Goal: Task Accomplishment & Management: Use online tool/utility

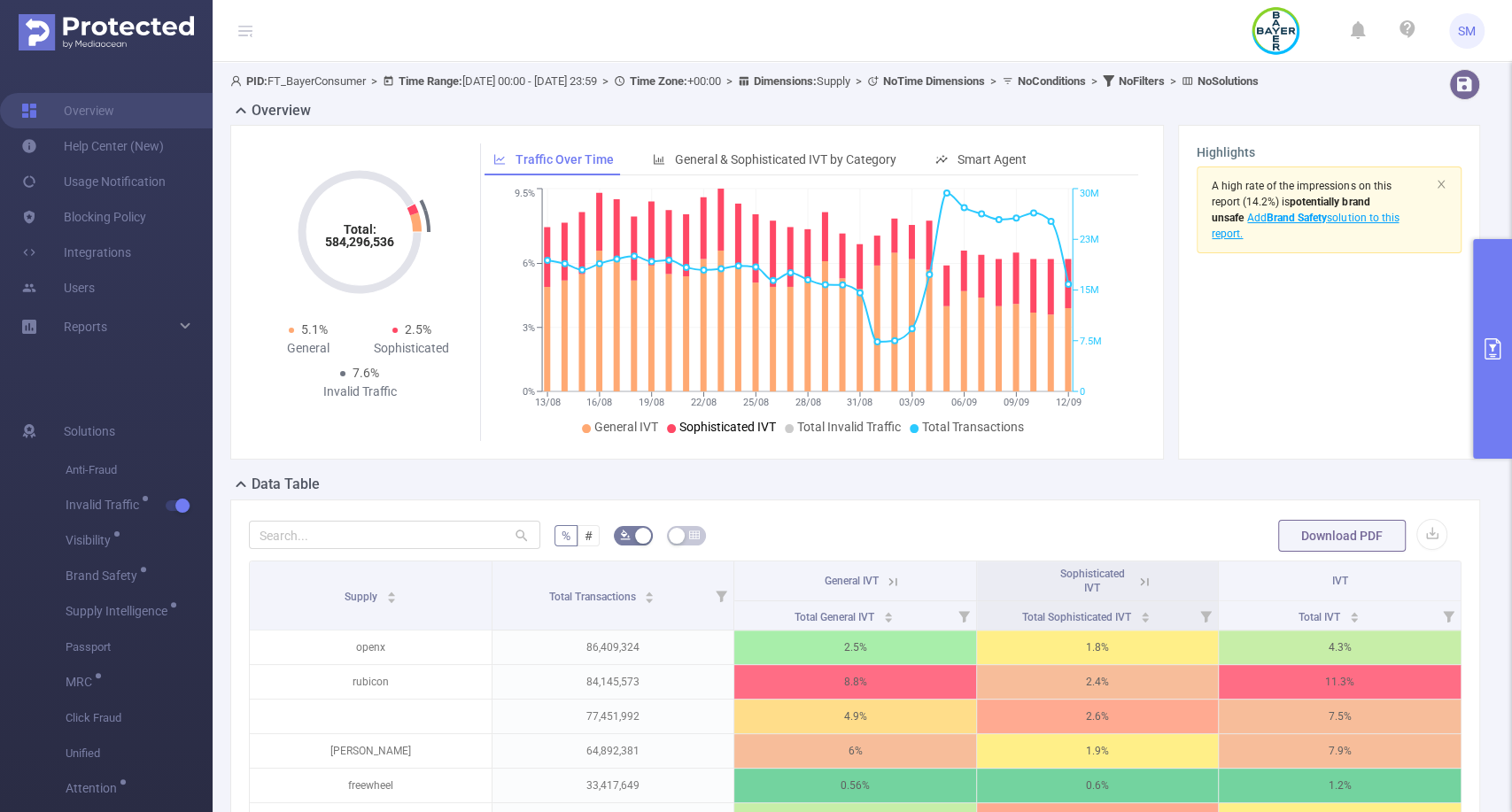
scroll to position [291, 0]
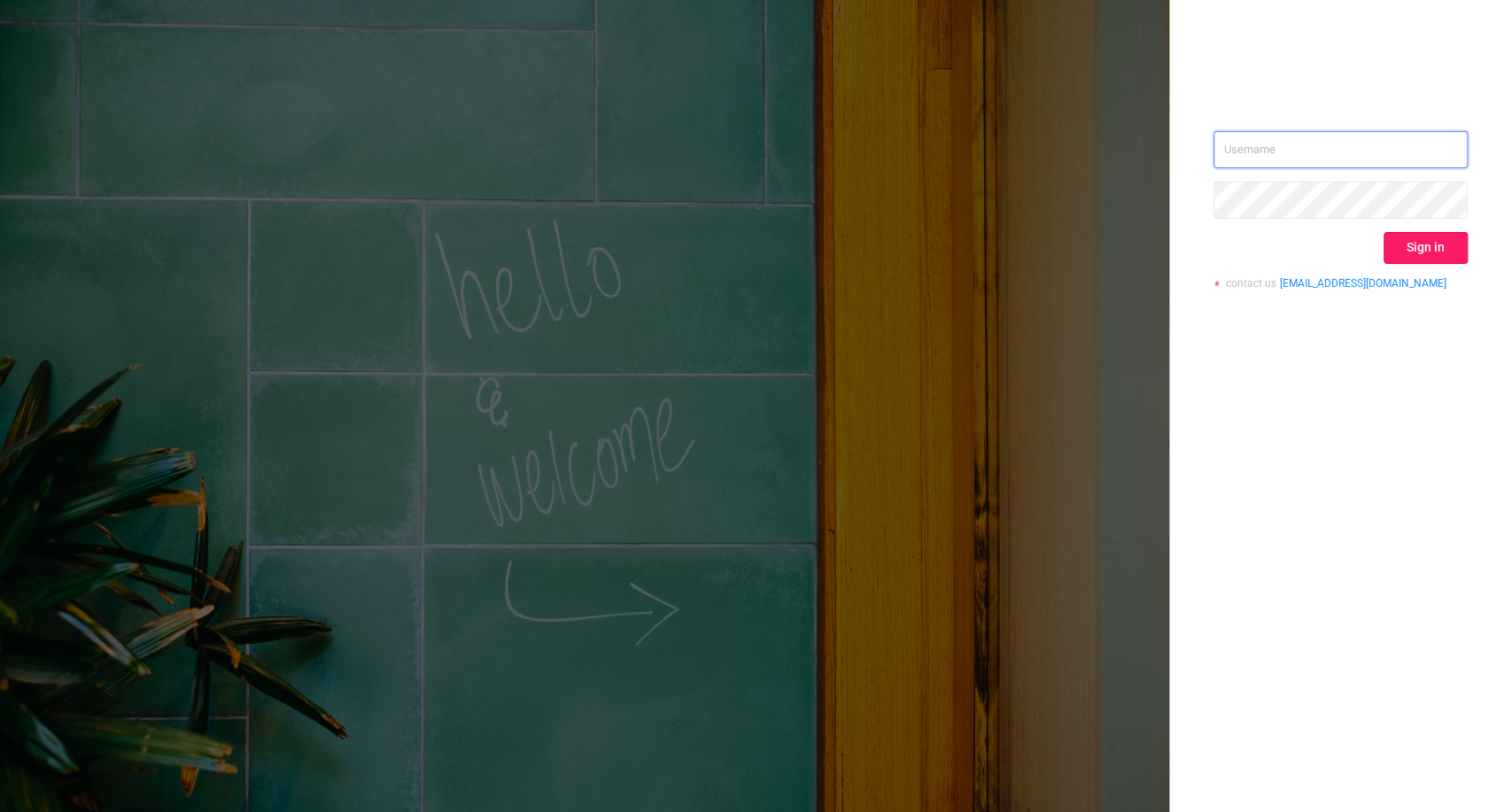
type input "[PERSON_NAME][EMAIL_ADDRESS][DOMAIN_NAME]"
click at [1425, 250] on button "Sign in" at bounding box center [1426, 248] width 85 height 32
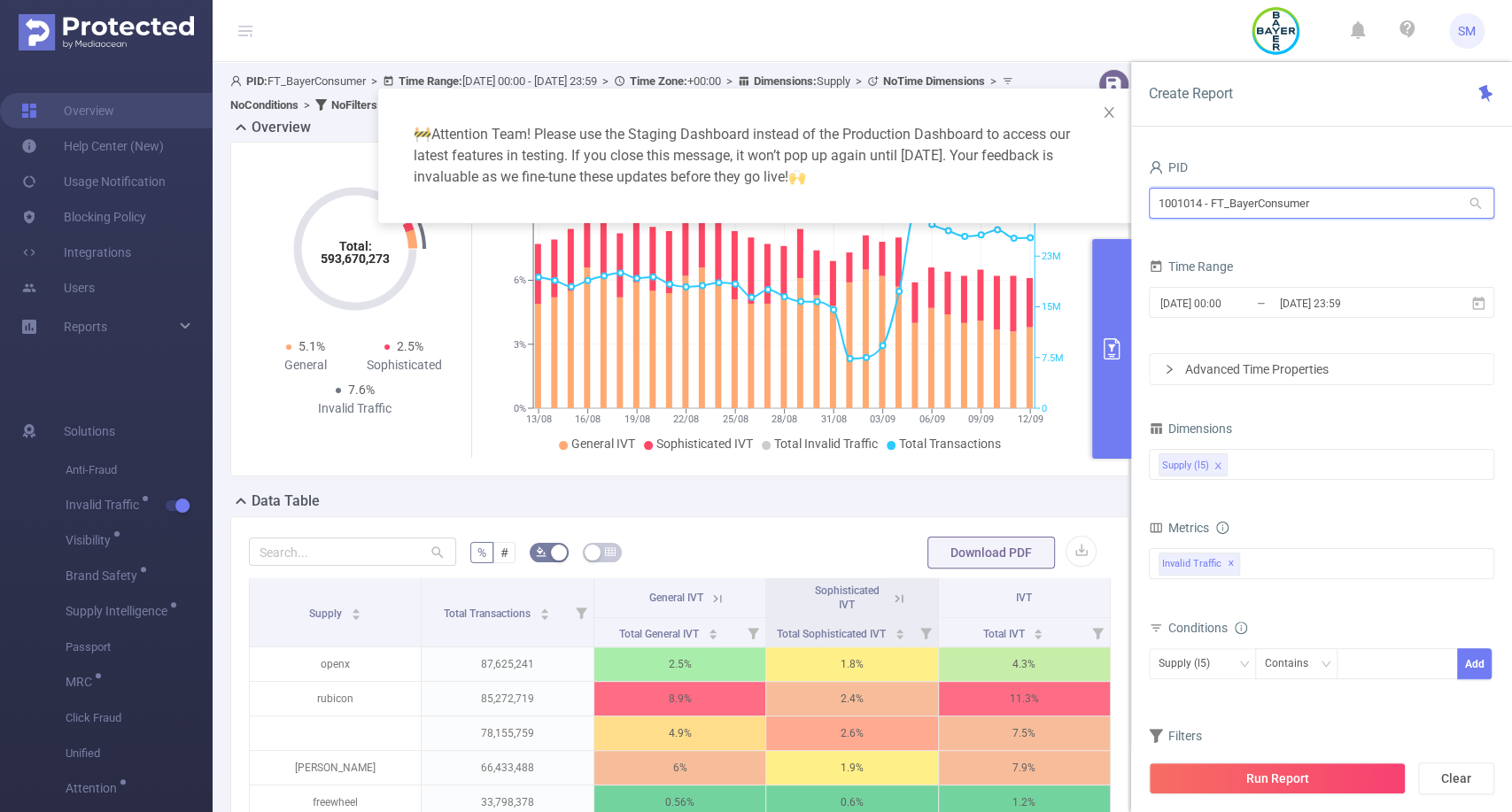
drag, startPoint x: 1342, startPoint y: 214, endPoint x: 1089, endPoint y: 200, distance: 253.4
click at [1089, 200] on body "SM Overview Help Center (New) Usage Notification Blocking Policy Integrations U…" at bounding box center [756, 406] width 1512 height 812
type input "boost"
click at [1282, 236] on li "1000929 - FT_BoostInfinite 5 [5 rows]" at bounding box center [1321, 239] width 346 height 28
click at [1477, 298] on icon at bounding box center [1478, 302] width 12 height 13
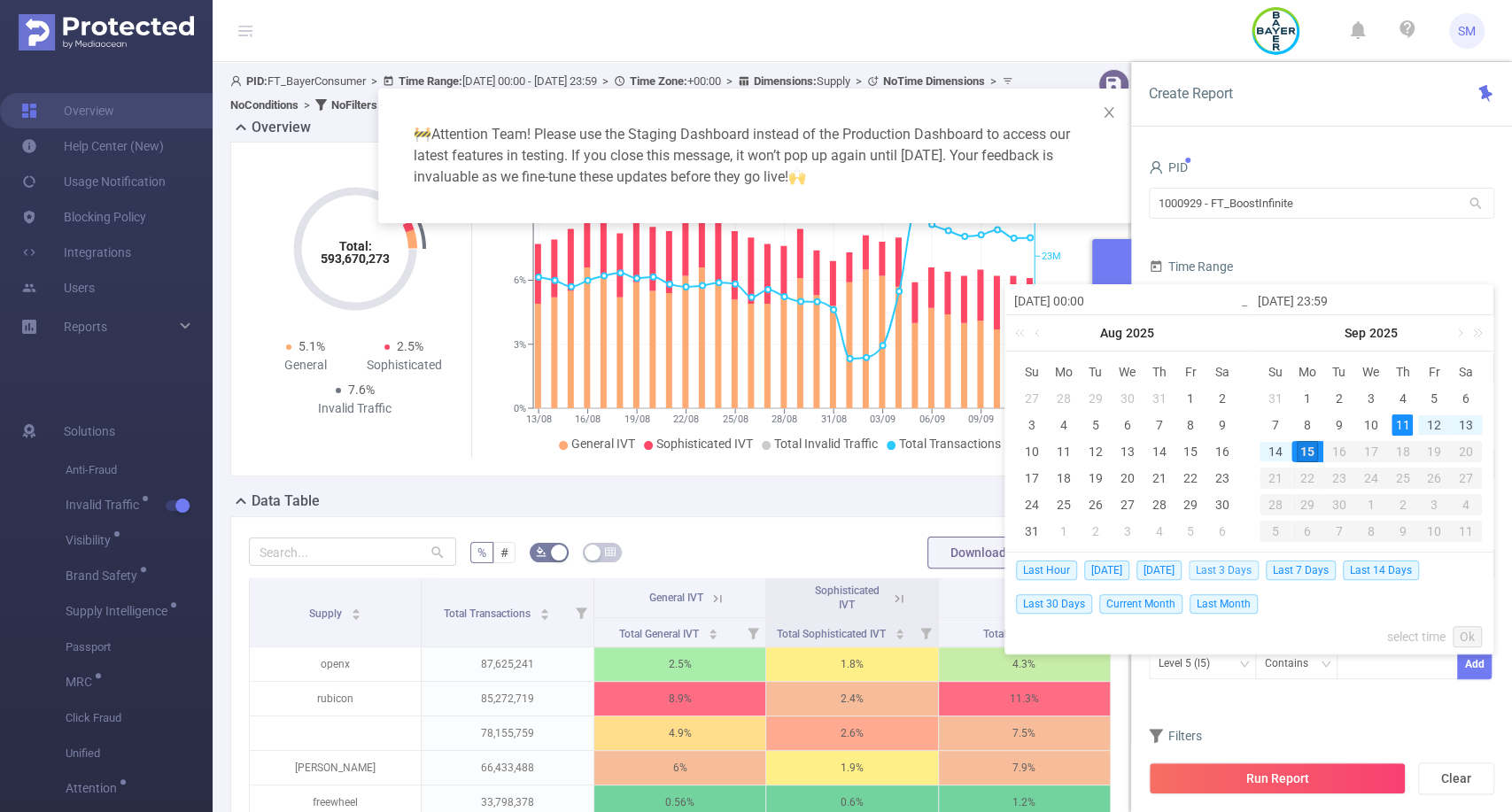
click at [1247, 568] on span "Last 3 Days" at bounding box center [1223, 570] width 70 height 20
type input "2025-09-12 00:00"
type input "2025-09-15 23:59"
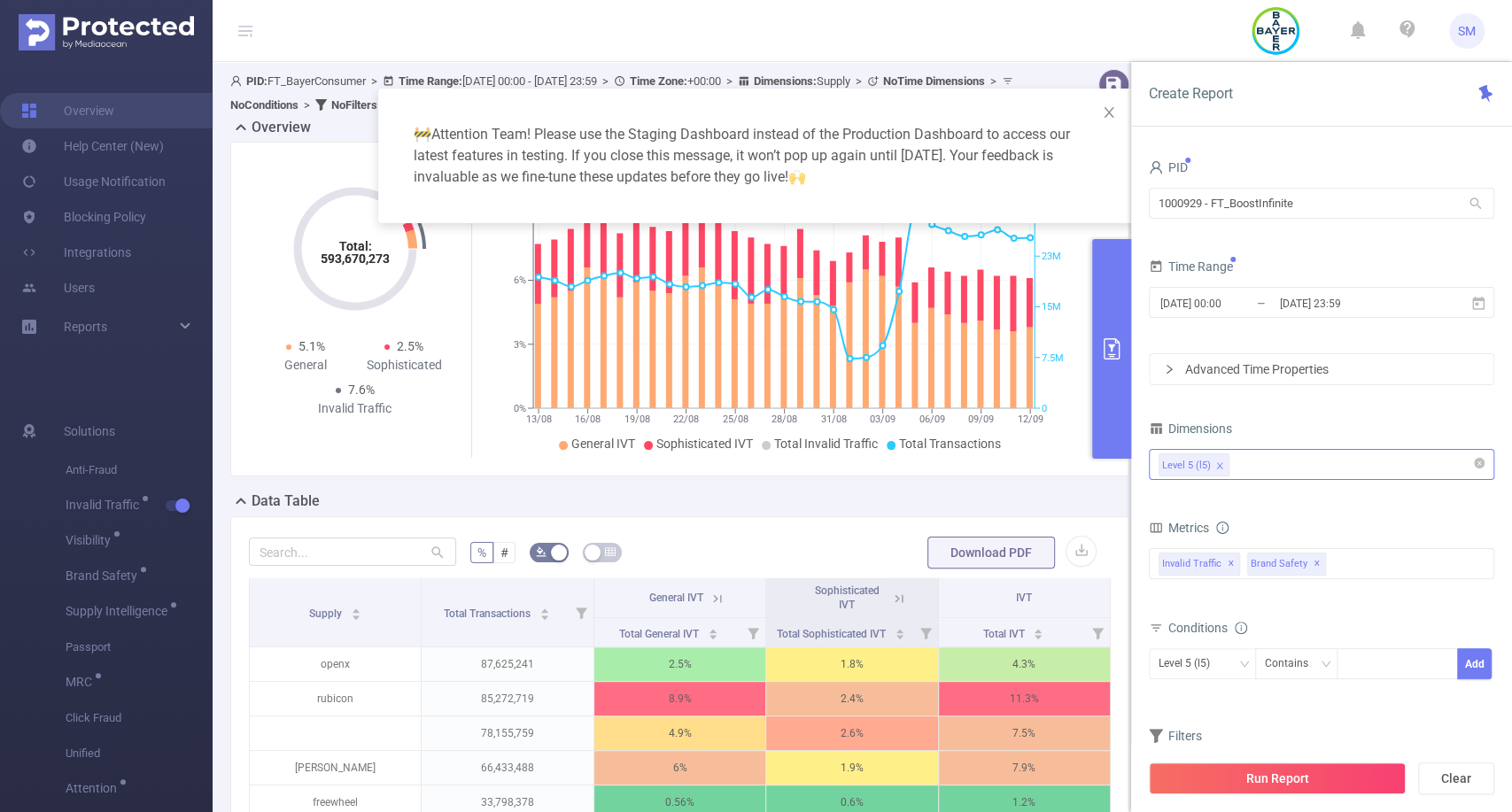
click at [1302, 462] on div "Level 5 (l5)" at bounding box center [1321, 464] width 326 height 29
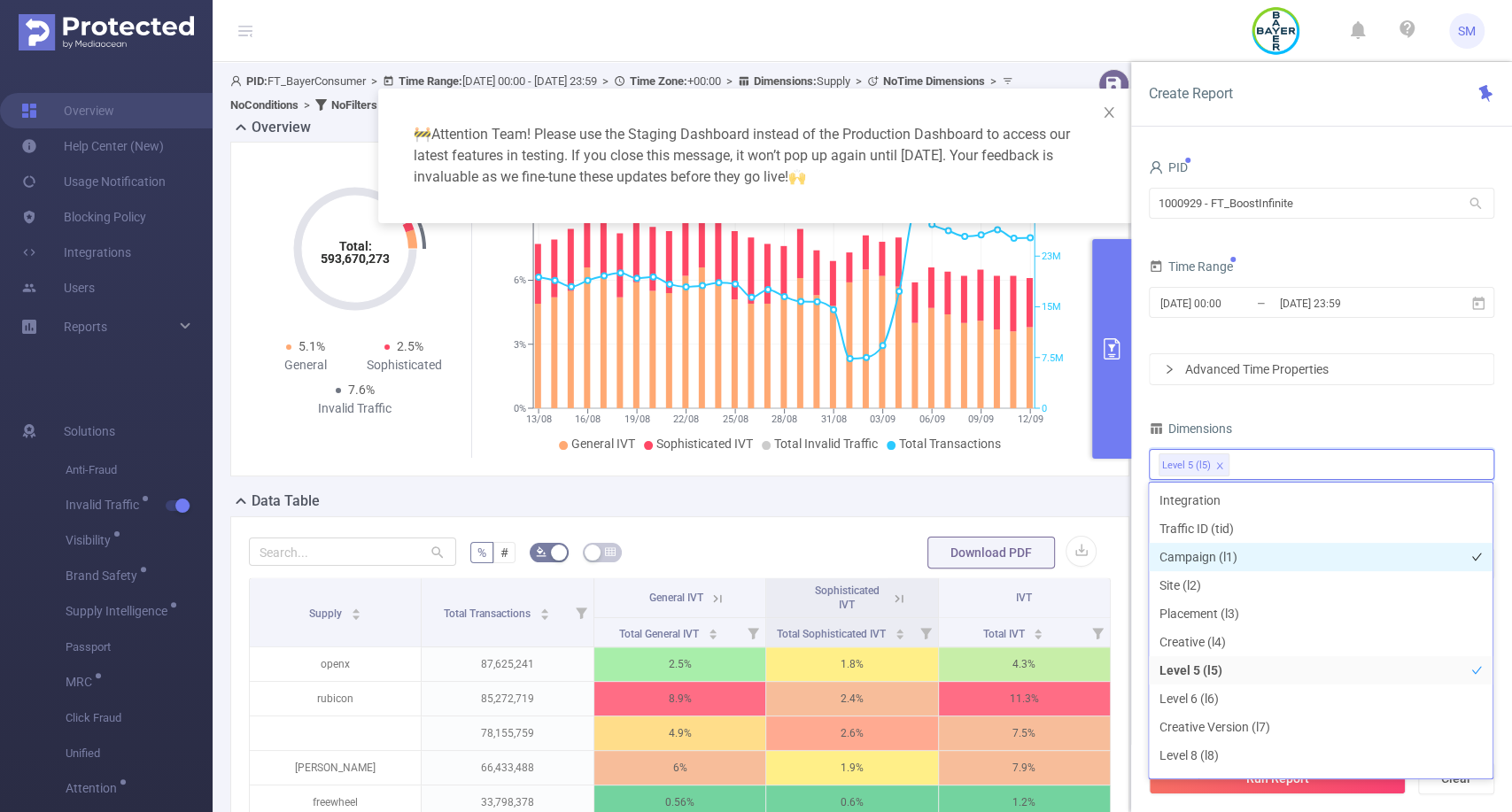
click at [1261, 560] on li "Campaign (l1)" at bounding box center [1320, 557] width 344 height 28
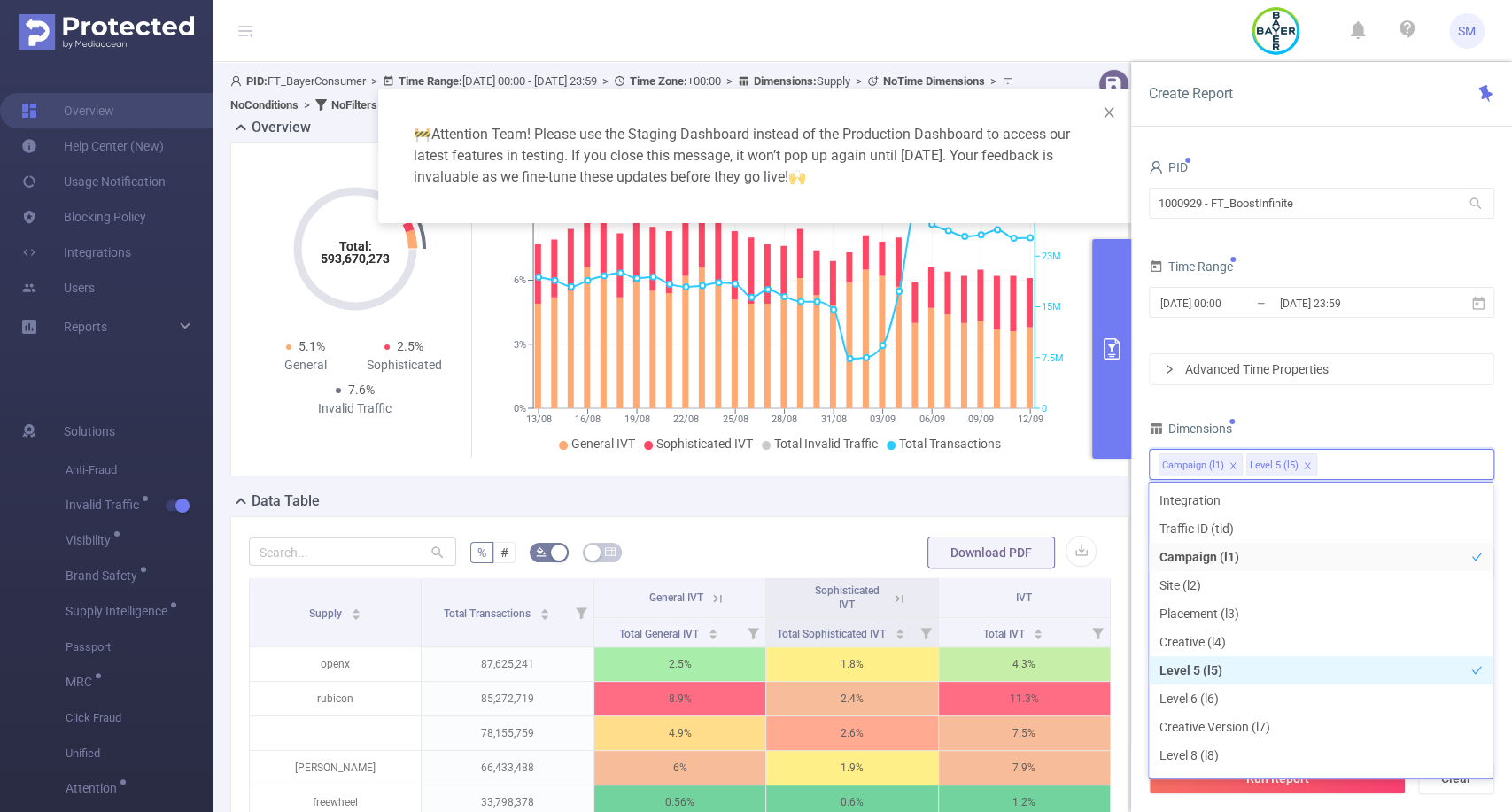
click at [1240, 658] on li "Level 5 (l5)" at bounding box center [1320, 670] width 344 height 28
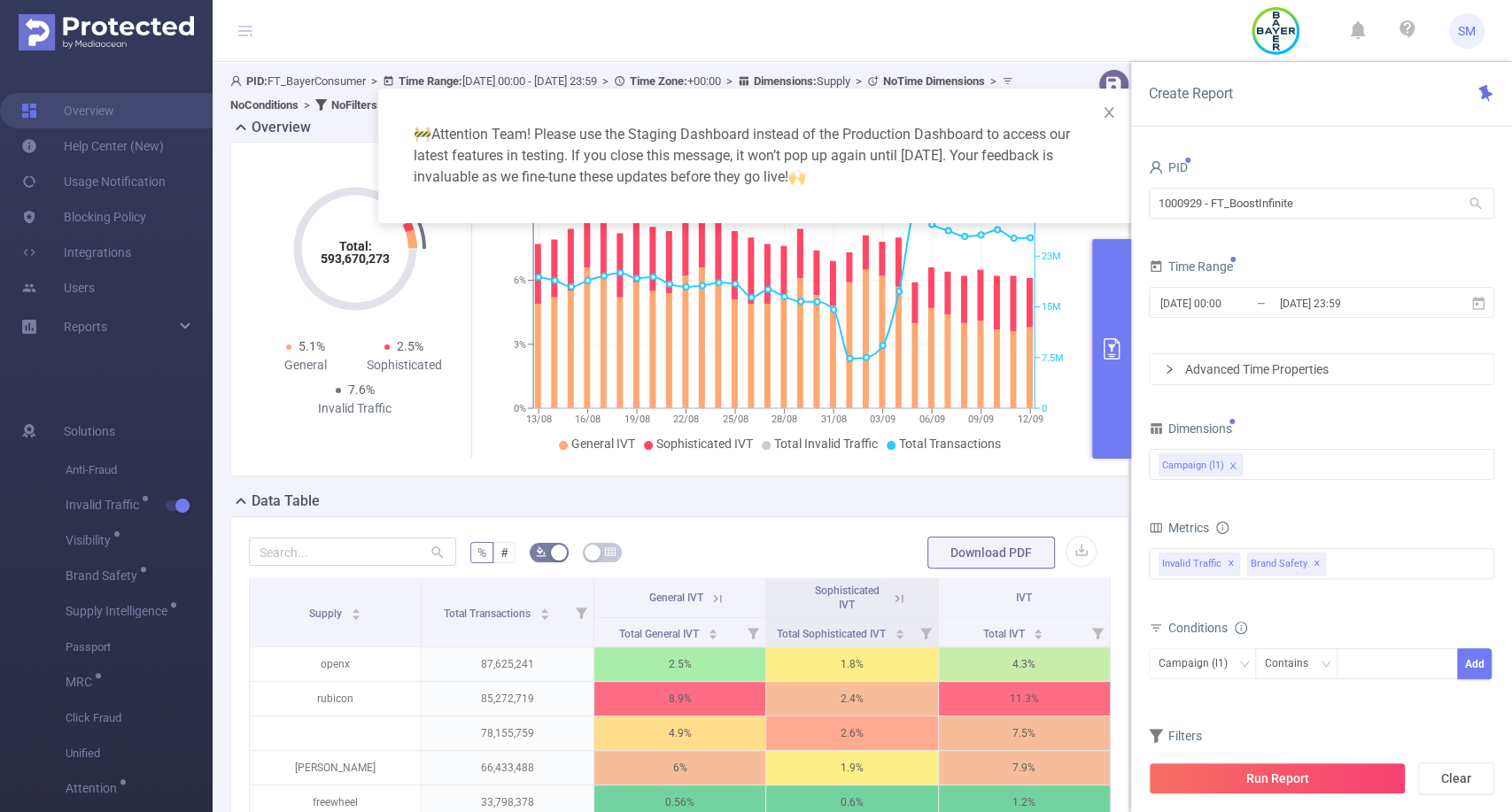
click at [1318, 420] on div "Dimensions" at bounding box center [1321, 430] width 346 height 29
click at [1314, 565] on span "✕" at bounding box center [1316, 564] width 7 height 21
click at [1226, 779] on button "Run Report" at bounding box center [1276, 779] width 256 height 32
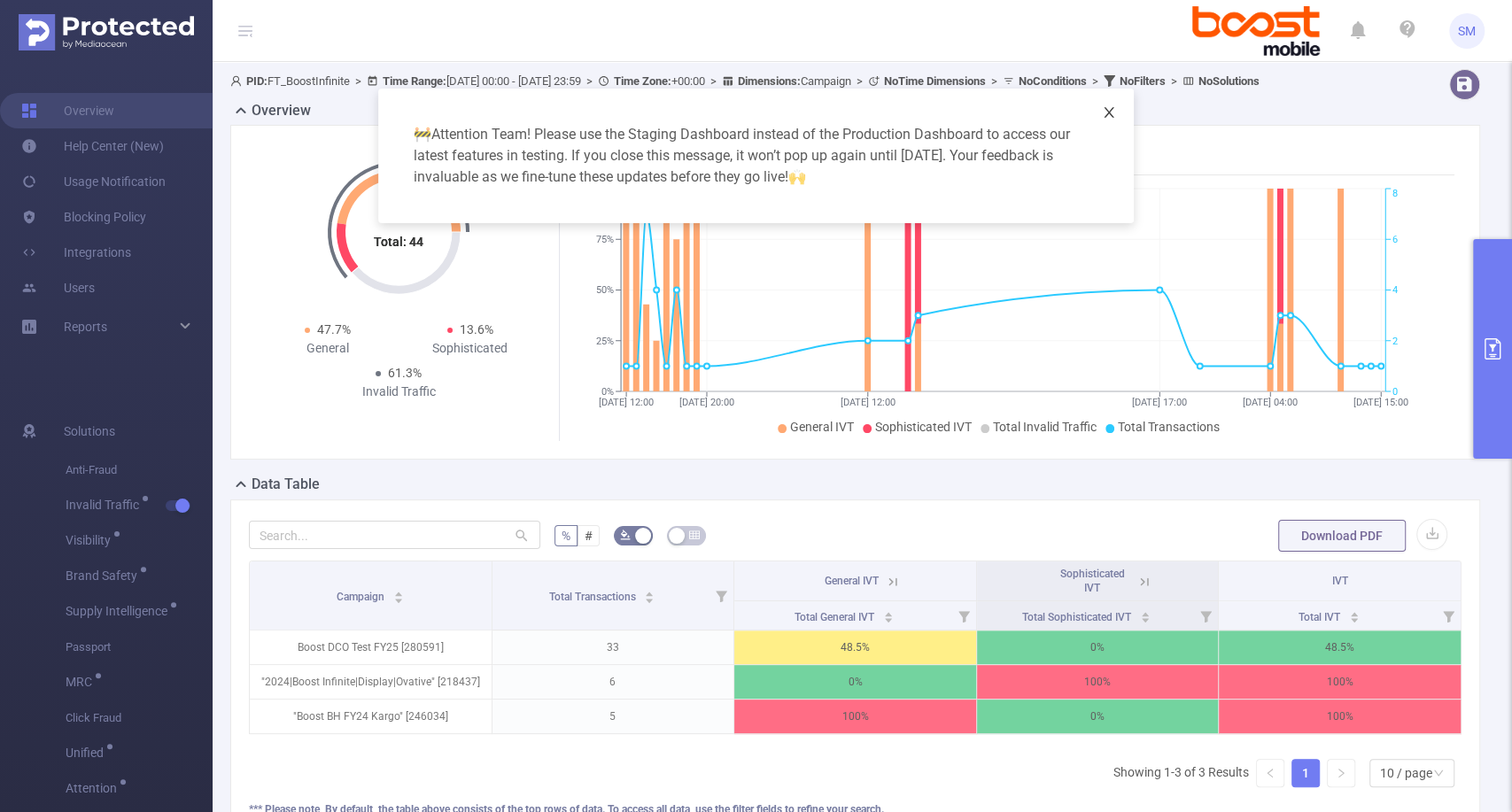
click at [1106, 110] on icon "icon: close" at bounding box center [1109, 112] width 9 height 10
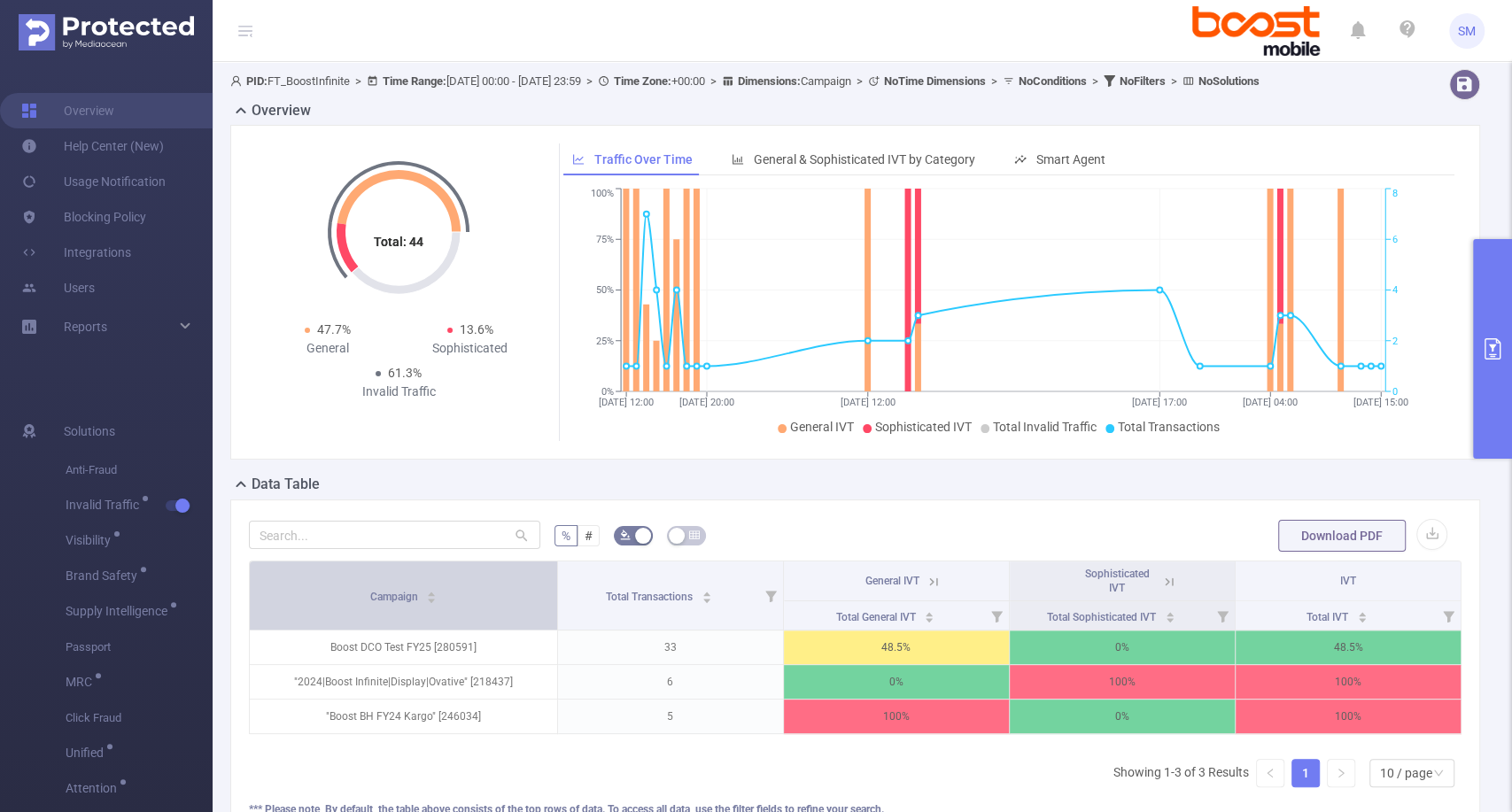
drag, startPoint x: 488, startPoint y: 610, endPoint x: 529, endPoint y: 611, distance: 41.0
click at [529, 611] on th "Campaign" at bounding box center [404, 595] width 309 height 69
